Goal: Task Accomplishment & Management: Manage account settings

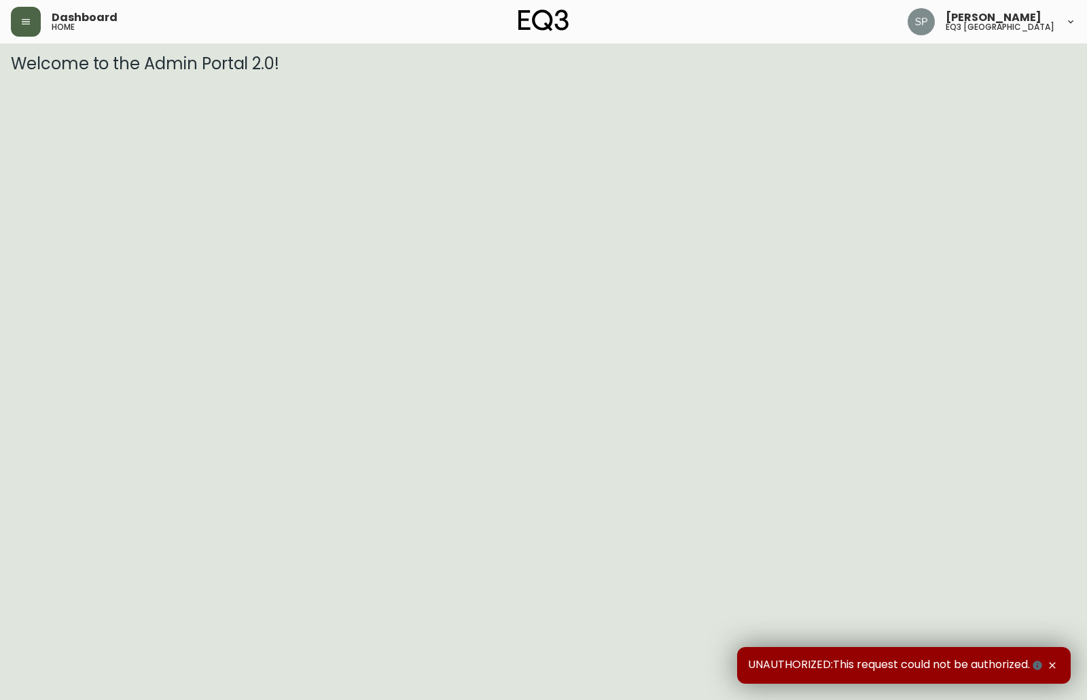
click at [22, 24] on icon "button" at bounding box center [26, 21] width 8 height 5
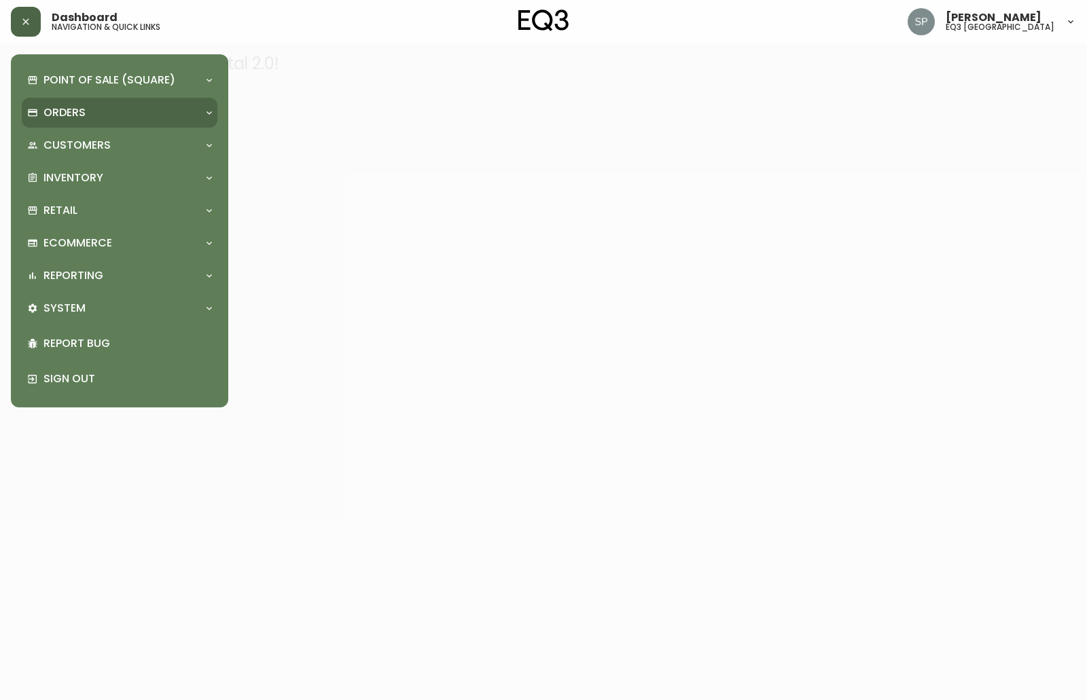
click at [71, 106] on p "Orders" at bounding box center [64, 112] width 42 height 15
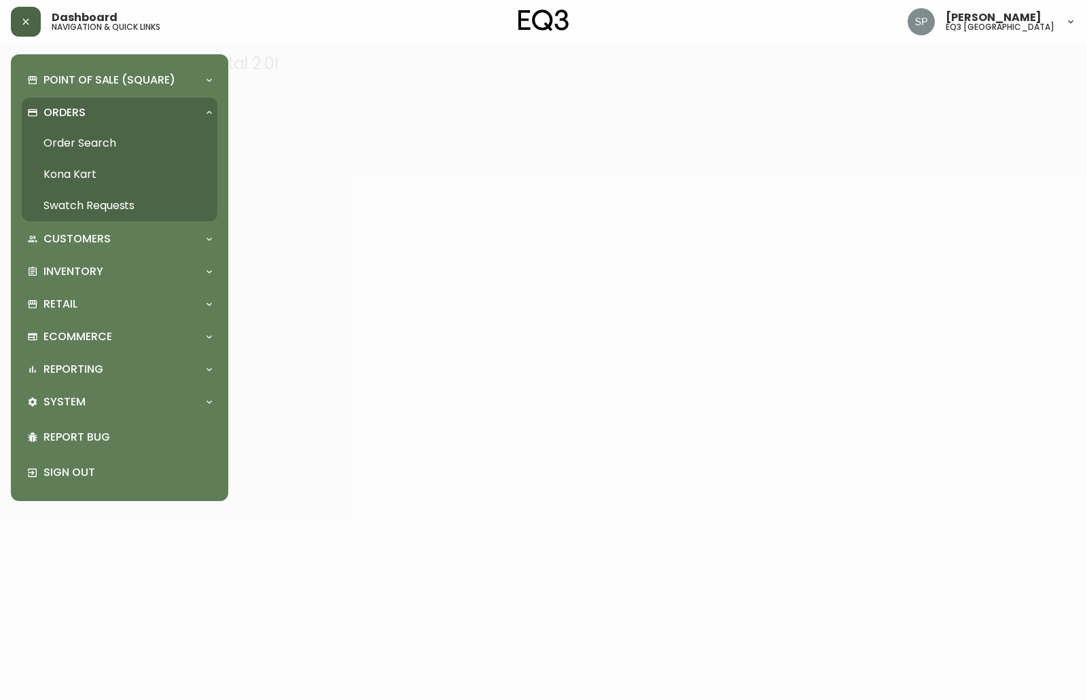
click at [83, 140] on link "Order Search" at bounding box center [120, 143] width 196 height 31
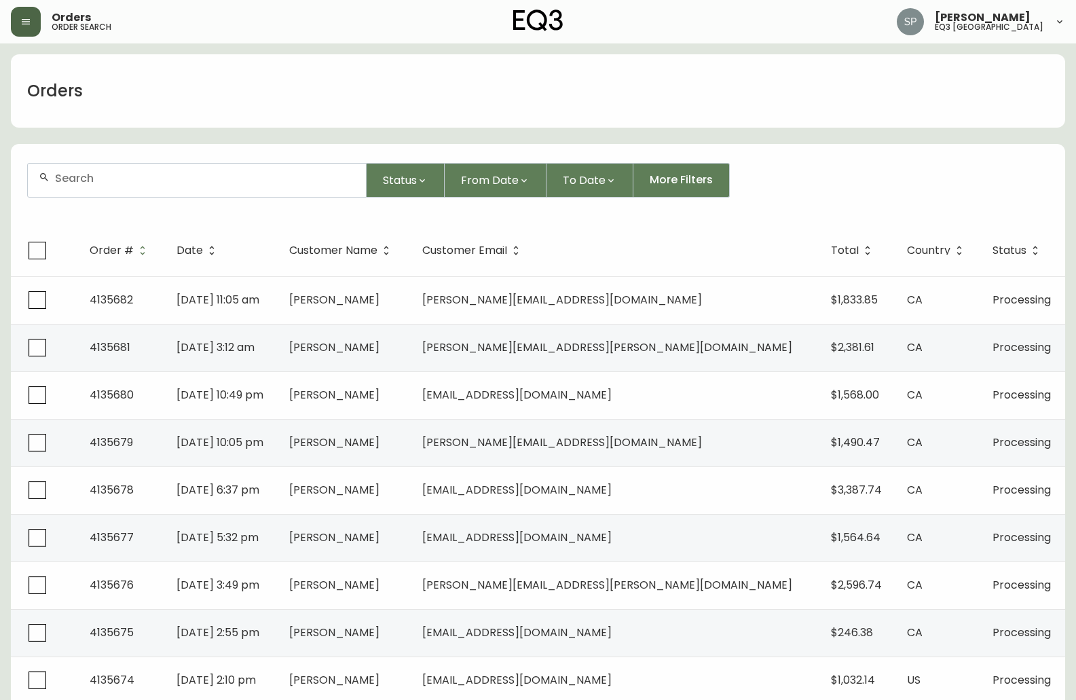
click at [71, 175] on input "text" at bounding box center [205, 178] width 300 height 13
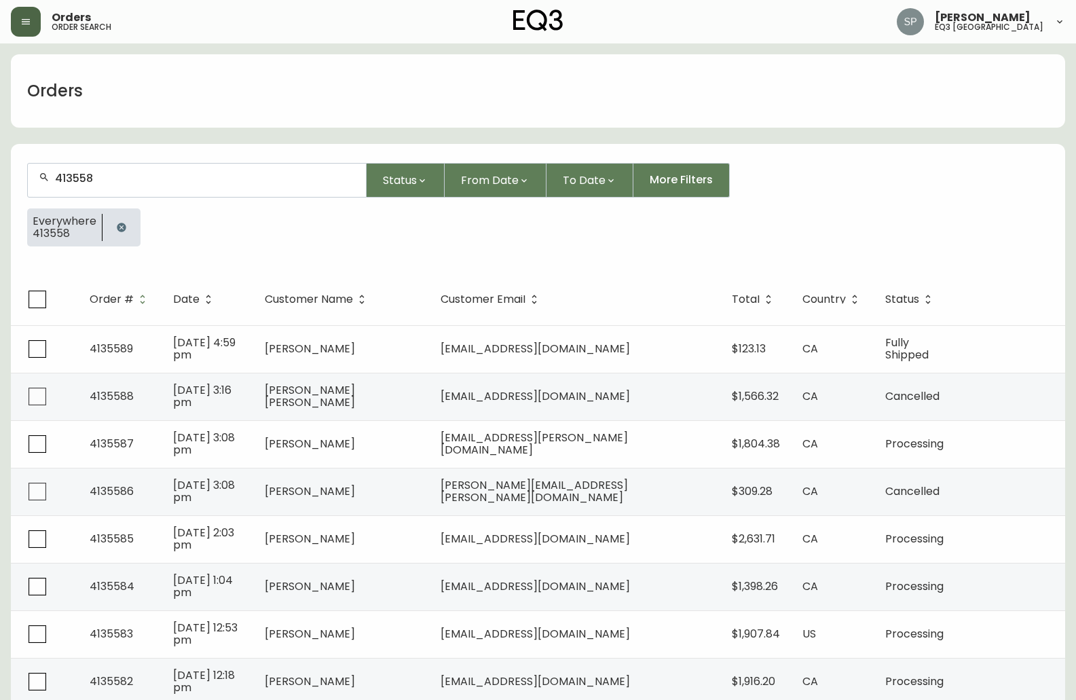
click at [87, 177] on input "413558" at bounding box center [205, 178] width 300 height 13
type input "4135558"
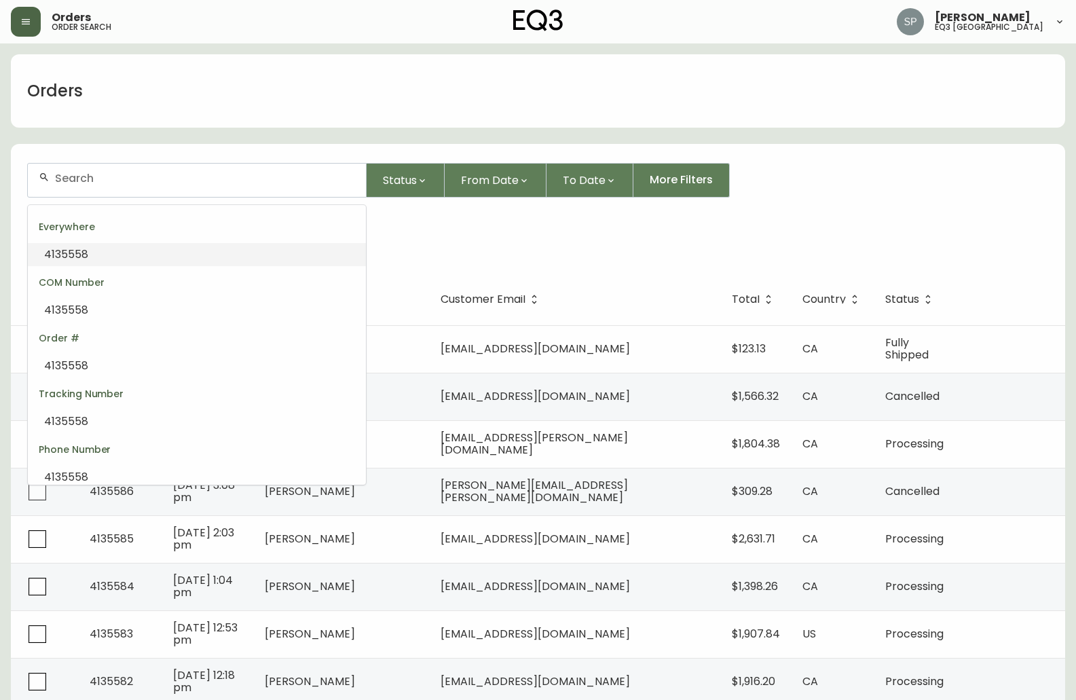
click at [74, 248] on span "4135558" at bounding box center [66, 255] width 44 height 16
type input "4135558"
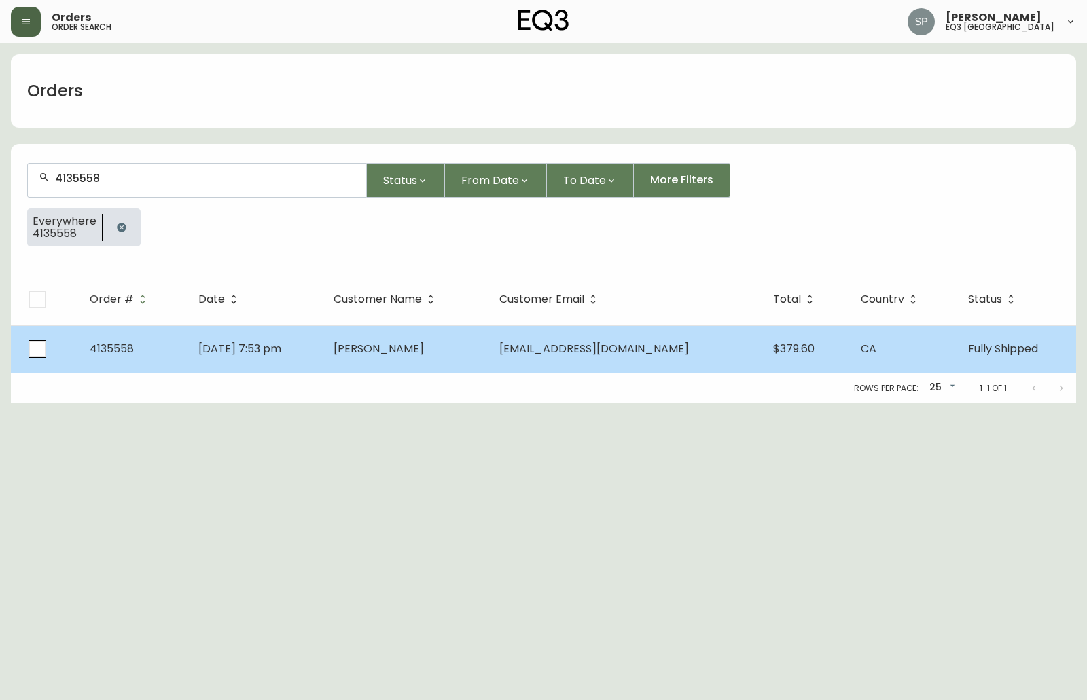
click at [94, 347] on span "4135558" at bounding box center [112, 349] width 44 height 16
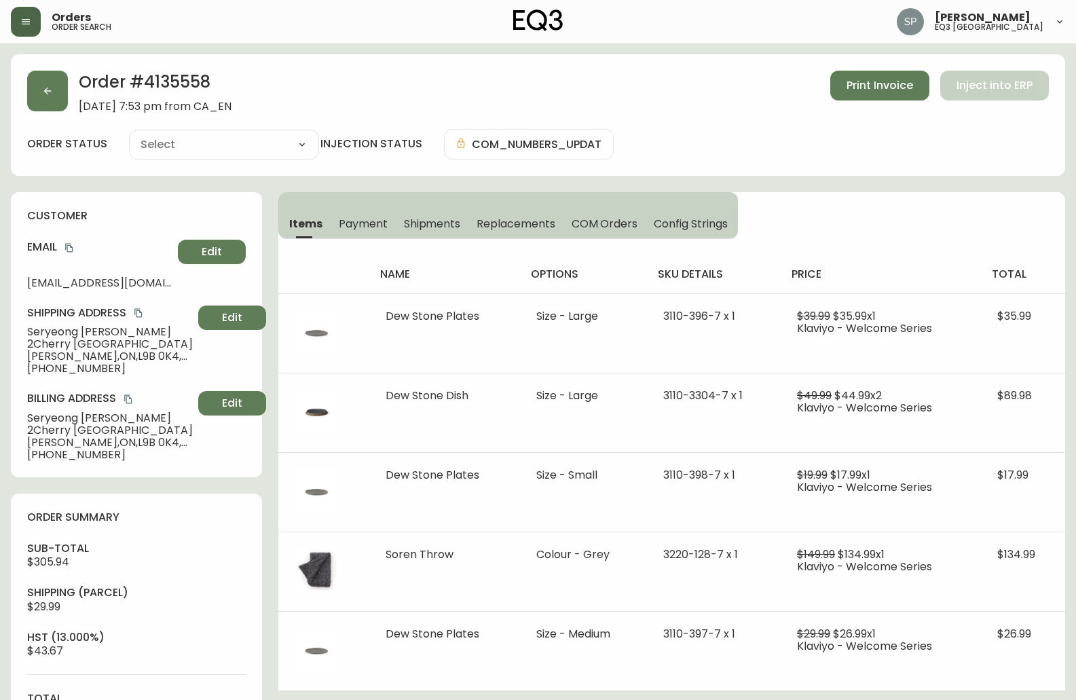
type input "Fully Shipped"
select select "FULLY_SHIPPED"
click at [871, 77] on button "Print Invoice" at bounding box center [880, 86] width 99 height 30
